Goal: Check status

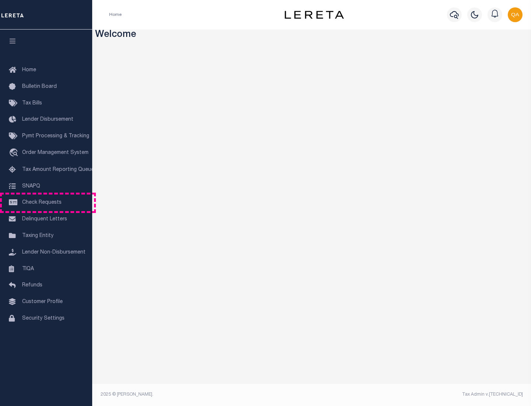
click at [46, 203] on span "Check Requests" at bounding box center [41, 202] width 39 height 5
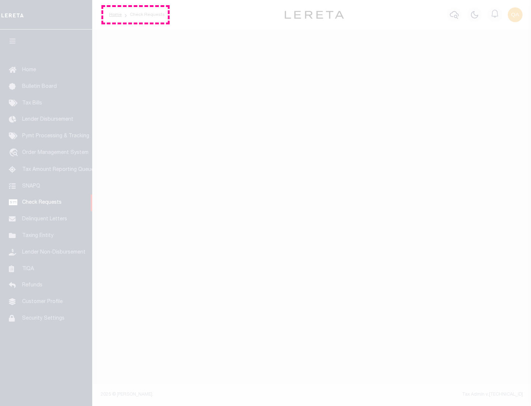
select select "50"
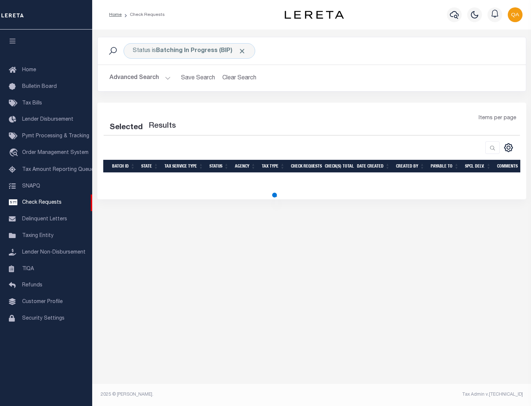
select select "50"
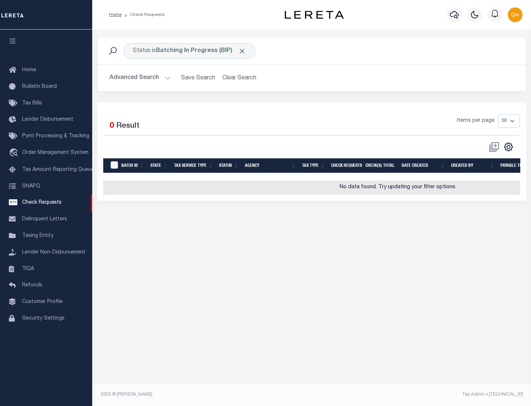
click at [242, 51] on span "Click to Remove" at bounding box center [242, 51] width 8 height 8
